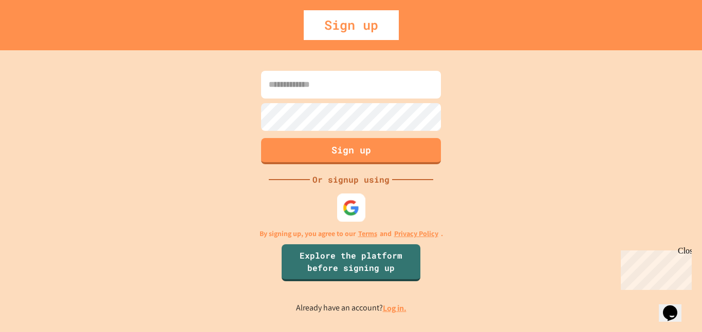
click at [344, 209] on img at bounding box center [351, 207] width 17 height 17
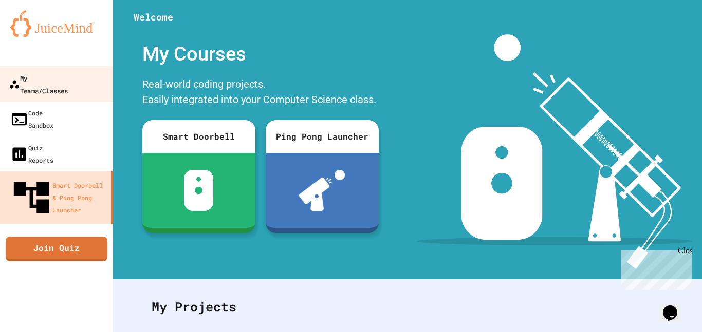
click at [68, 78] on div "My Teams/Classes" at bounding box center [38, 83] width 59 height 25
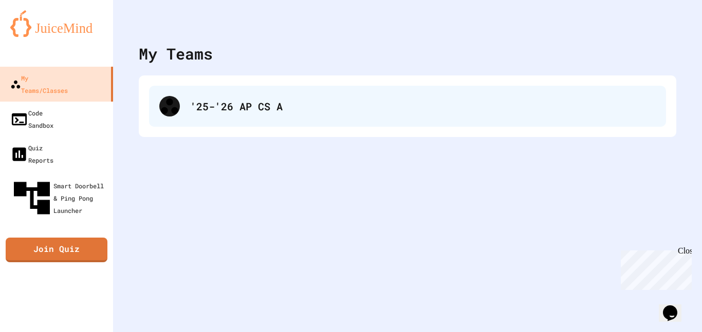
click at [331, 115] on div "'25-'26 AP CS A" at bounding box center [407, 106] width 517 height 41
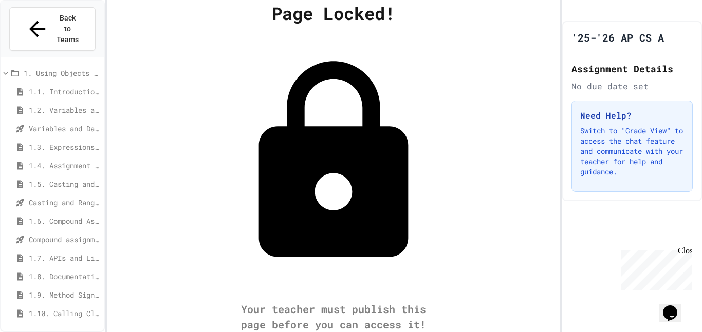
click at [331, 115] on div "Page Locked! Your teacher must publish this page before you can access it!" at bounding box center [334, 166] width 454 height 332
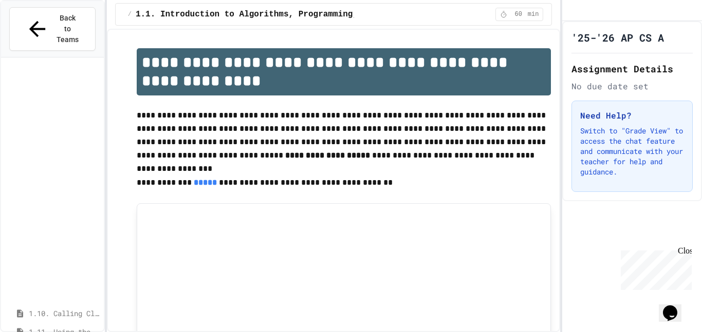
scroll to position [263, 0]
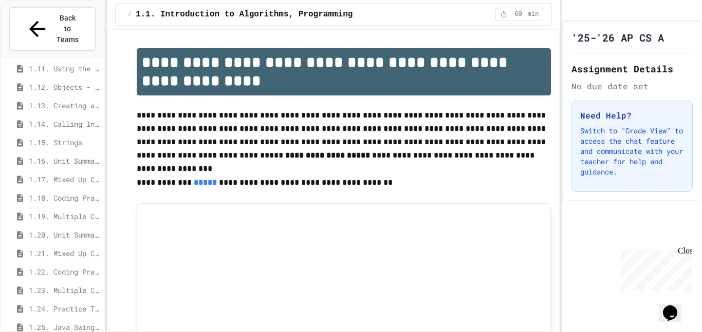
click at [41, 82] on span "1.12. Objects - Instances of Classes" at bounding box center [64, 87] width 71 height 11
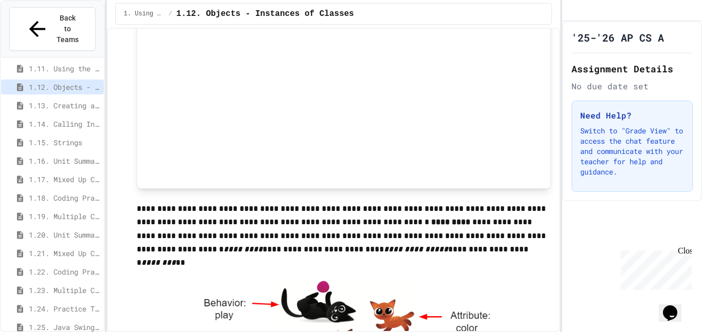
scroll to position [1307, 0]
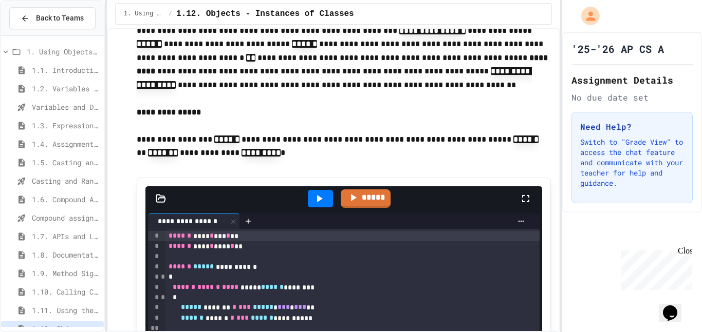
scroll to position [4239, 0]
